Goal: Go to known website: Go to known website

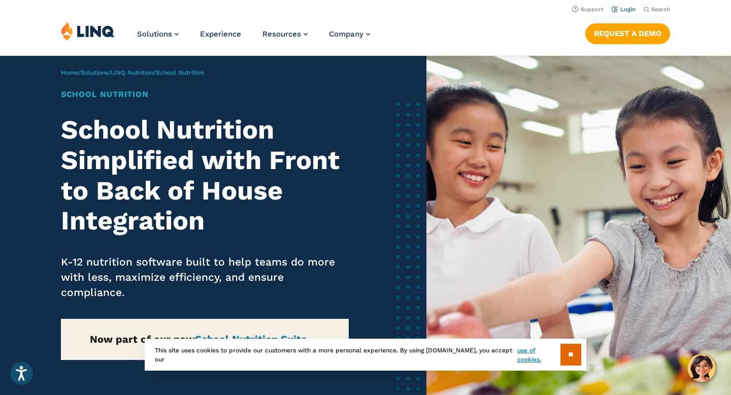
click at [538, 10] on link "Login" at bounding box center [624, 9] width 24 height 7
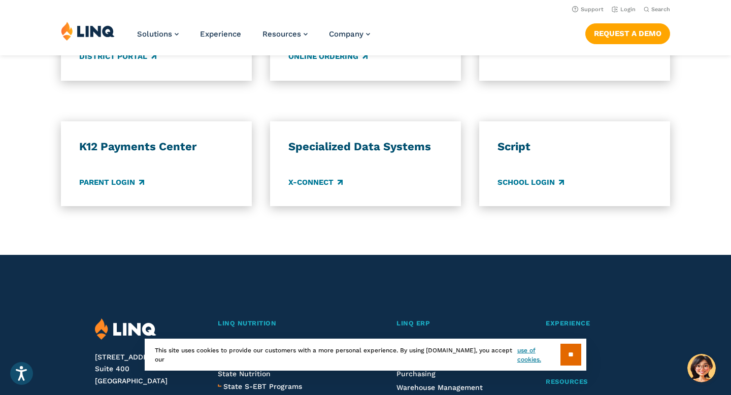
scroll to position [795, 0]
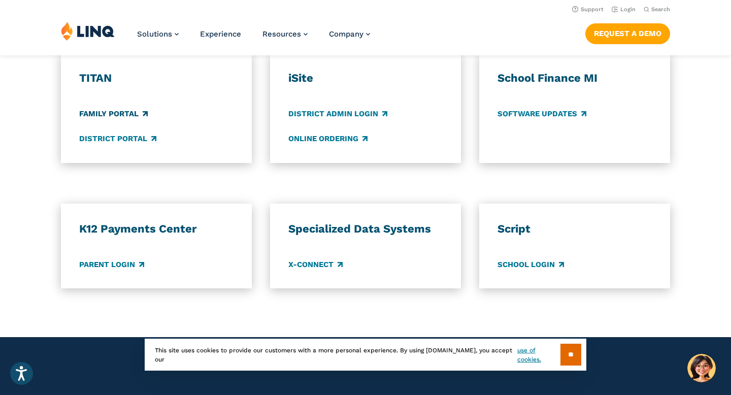
click at [90, 115] on link "Family Portal" at bounding box center [113, 113] width 69 height 11
